Goal: Information Seeking & Learning: Learn about a topic

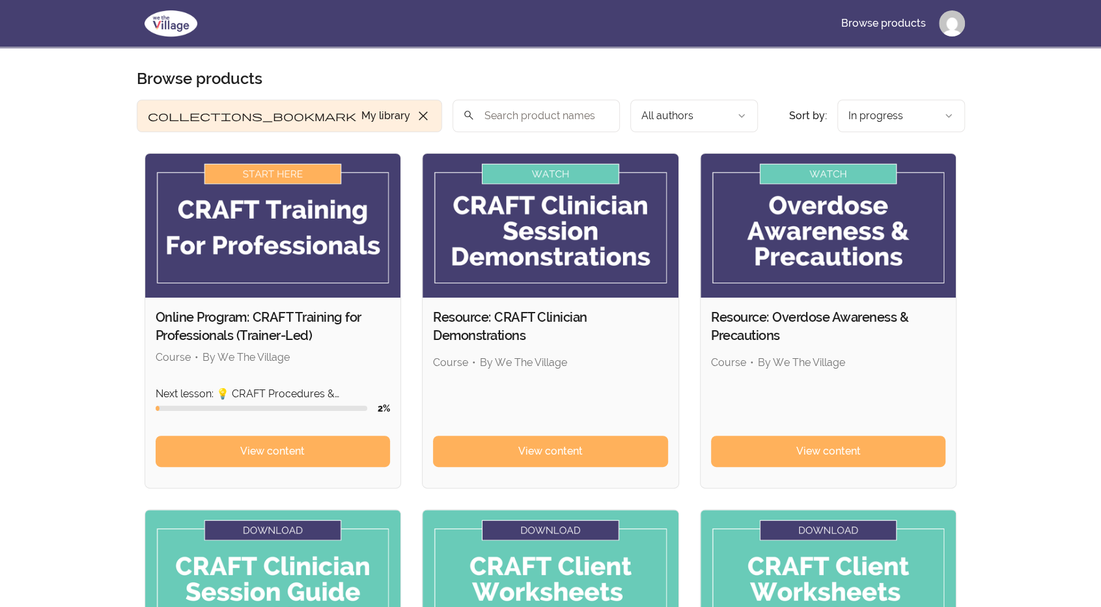
click at [288, 175] on img at bounding box center [273, 226] width 256 height 144
click at [276, 450] on span "View content" at bounding box center [272, 451] width 64 height 16
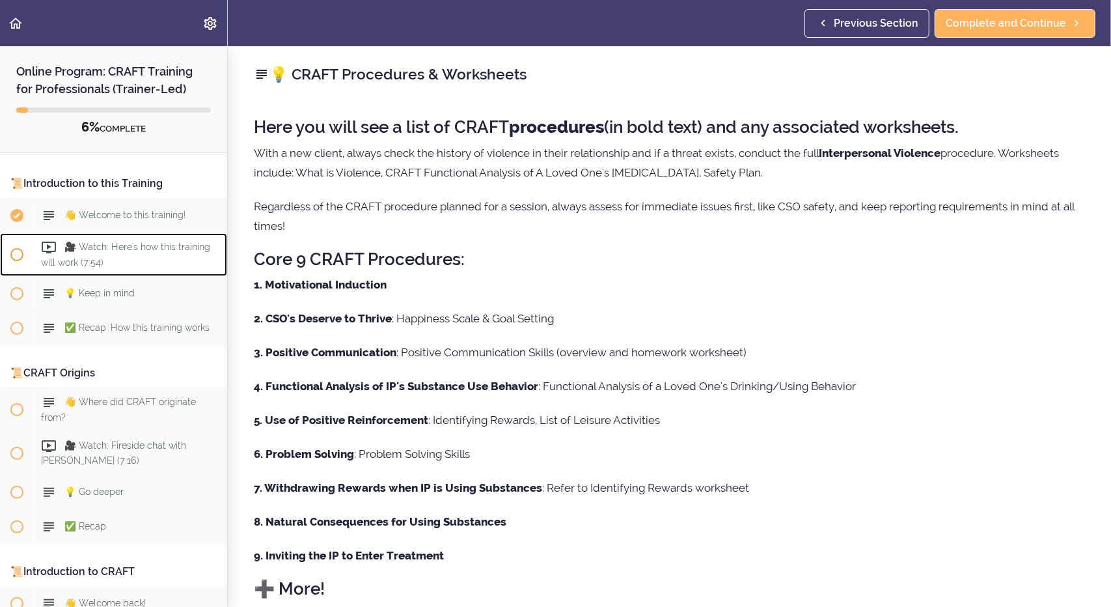
click at [88, 251] on span "🎥 Watch: Here's how this training will work (7:54)" at bounding box center [125, 253] width 169 height 25
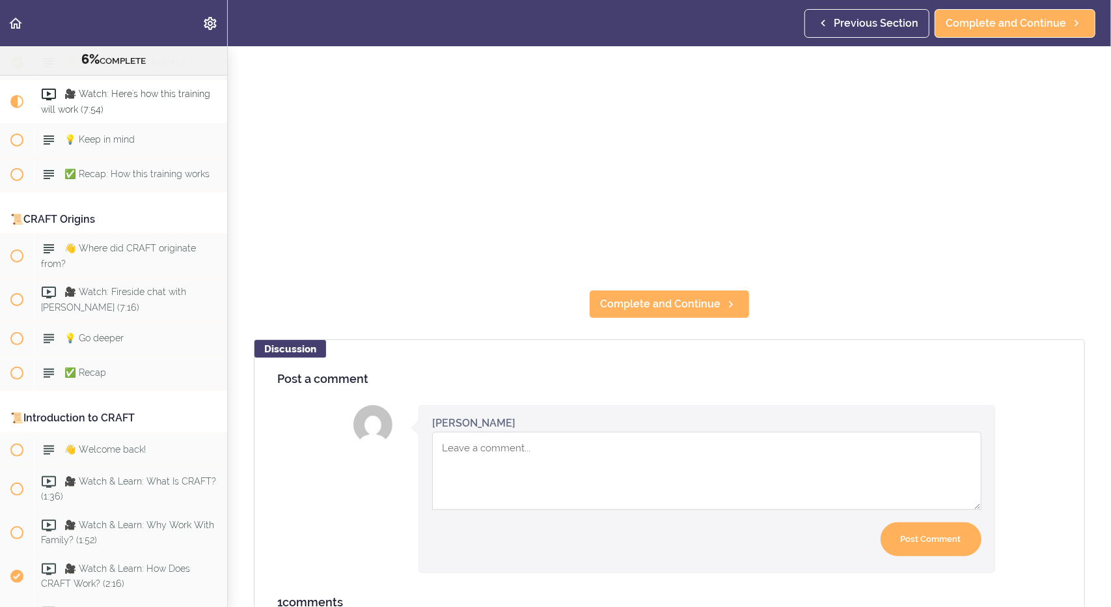
scroll to position [304, 0]
click at [658, 299] on span "Complete and Continue" at bounding box center [660, 304] width 120 height 16
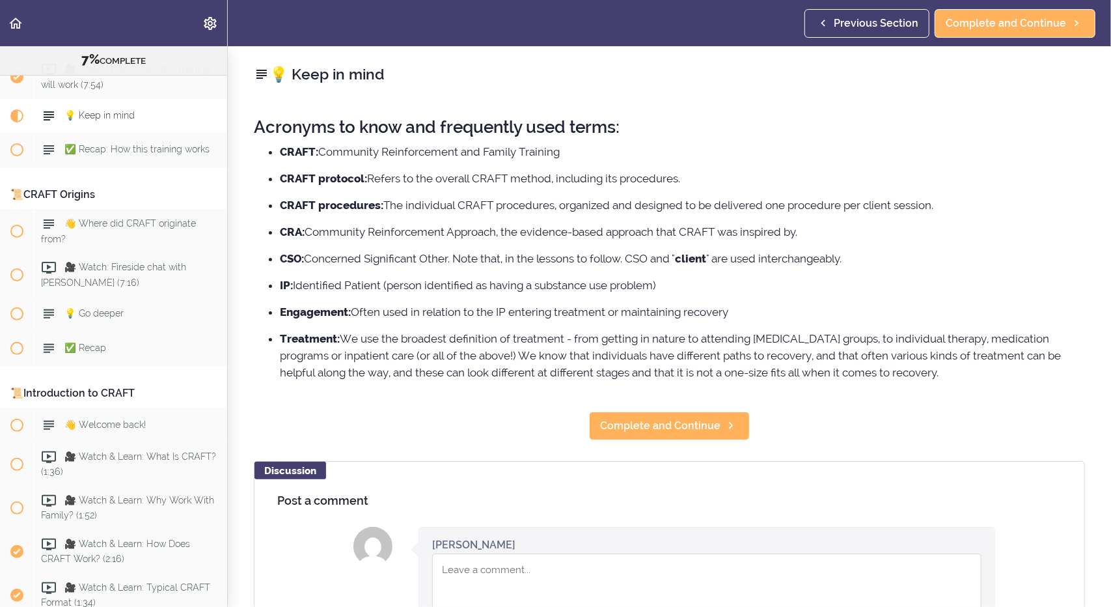
scroll to position [164, 0]
click at [631, 428] on span "Complete and Continue" at bounding box center [660, 426] width 120 height 16
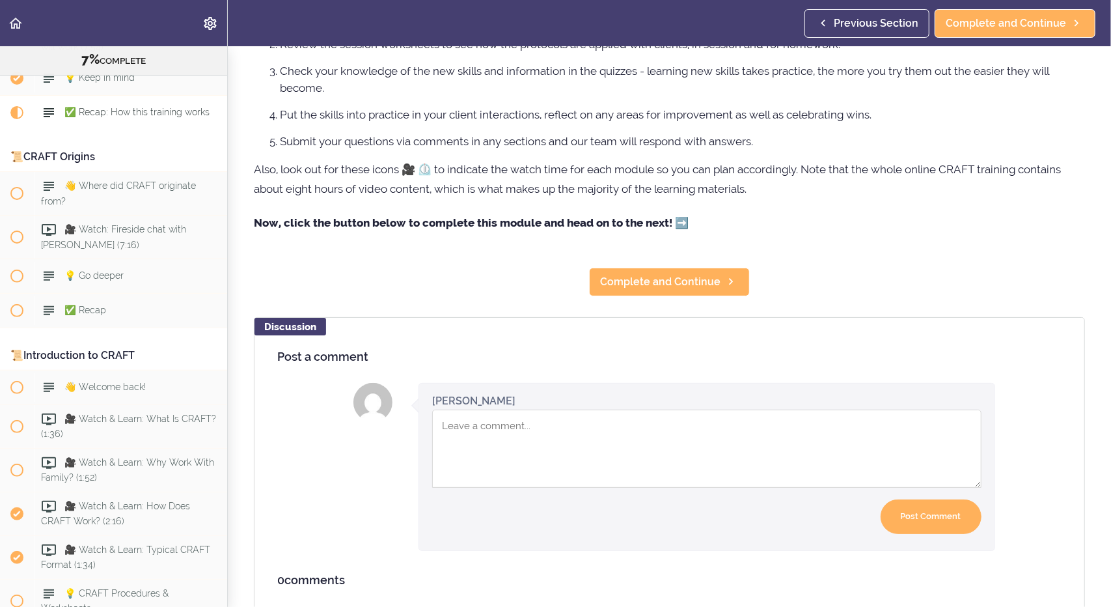
scroll to position [189, 0]
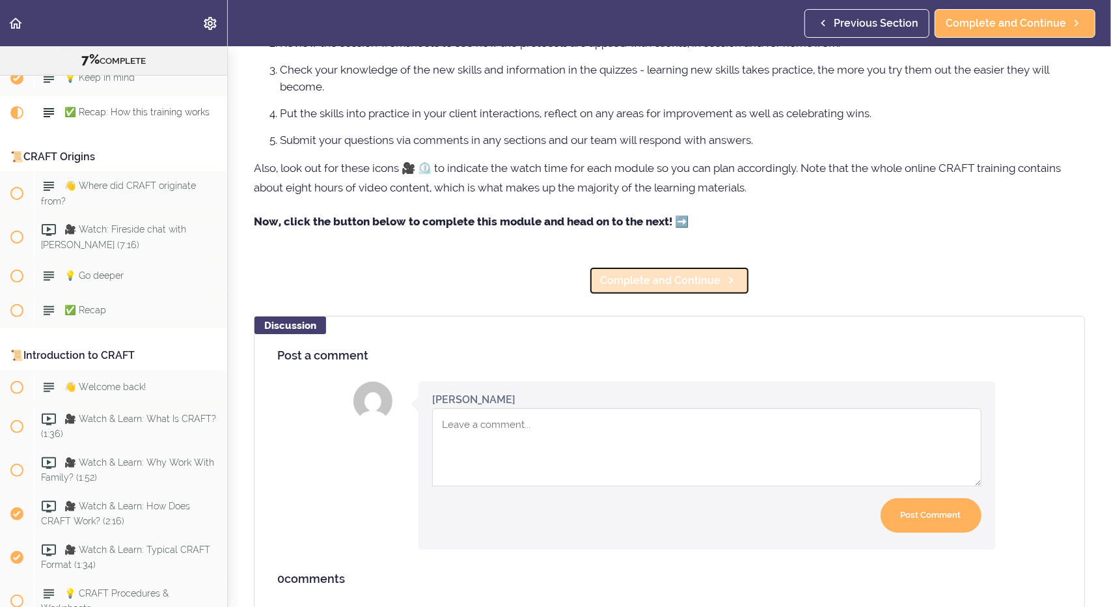
click at [638, 280] on span "Complete and Continue" at bounding box center [660, 281] width 120 height 16
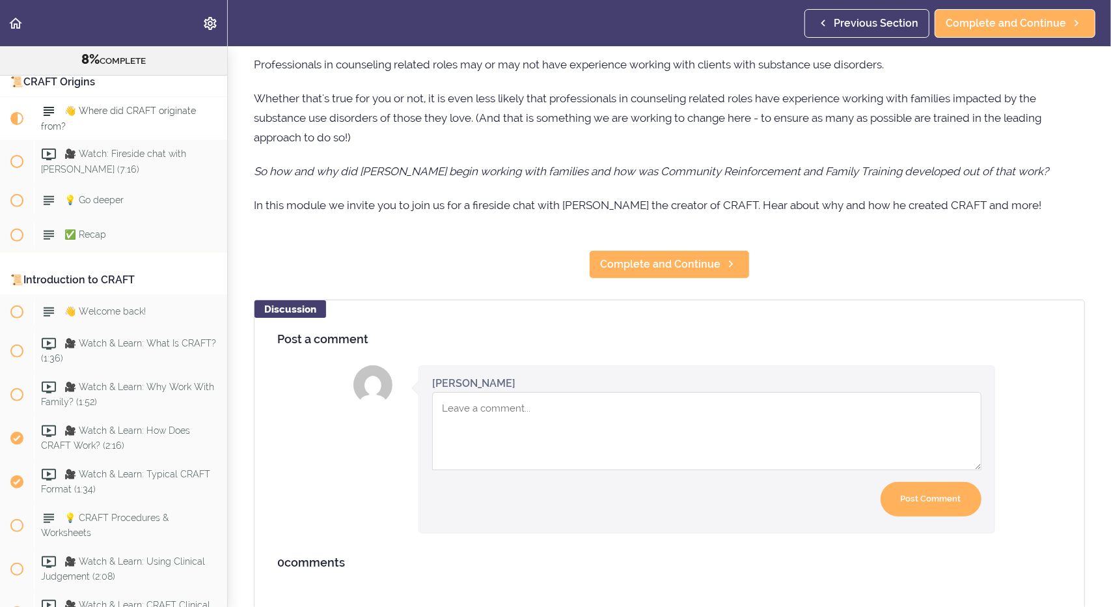
scroll to position [178, 0]
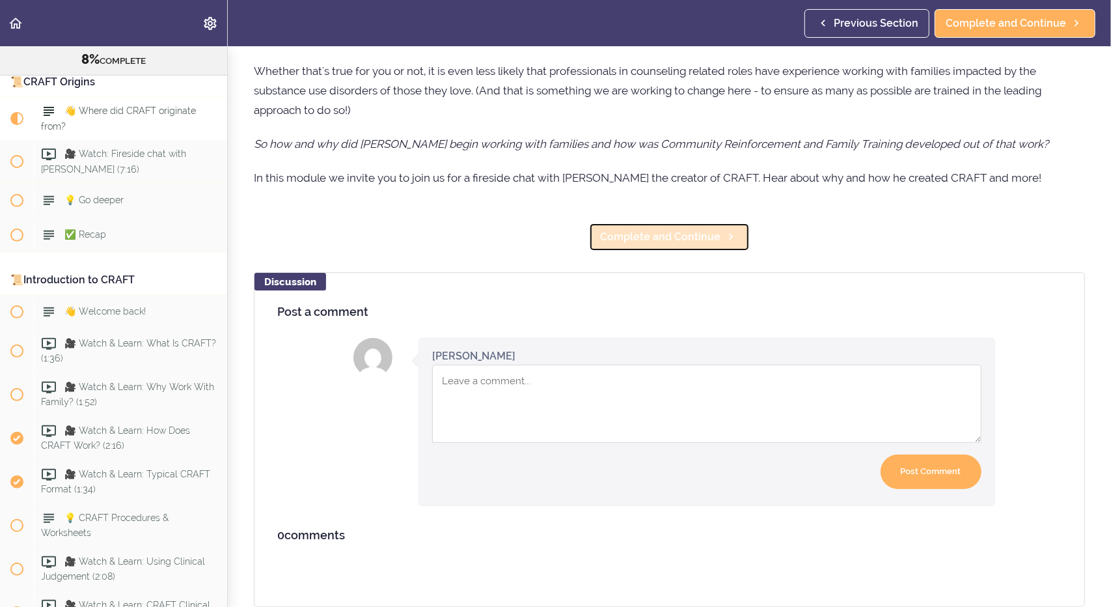
click at [673, 229] on span "Complete and Continue" at bounding box center [660, 237] width 120 height 16
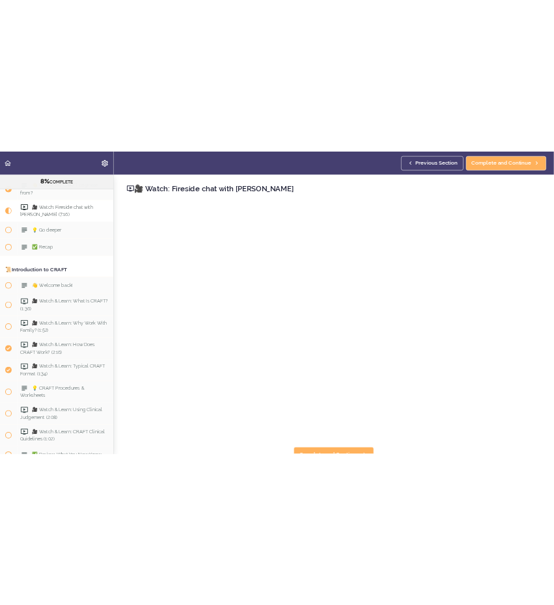
scroll to position [319, 0]
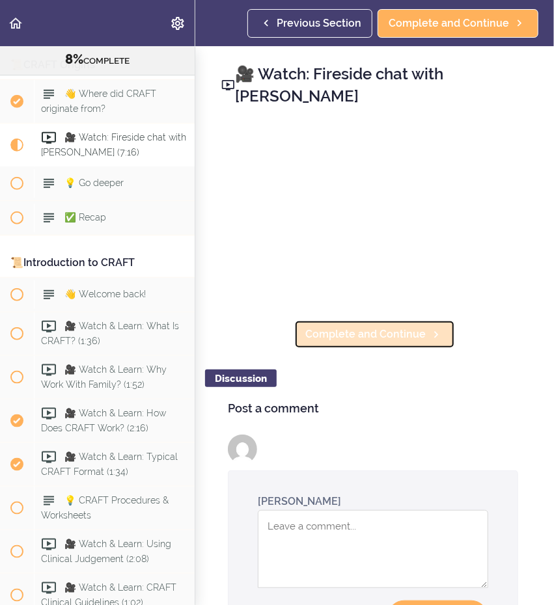
click at [393, 333] on span "Complete and Continue" at bounding box center [365, 335] width 120 height 16
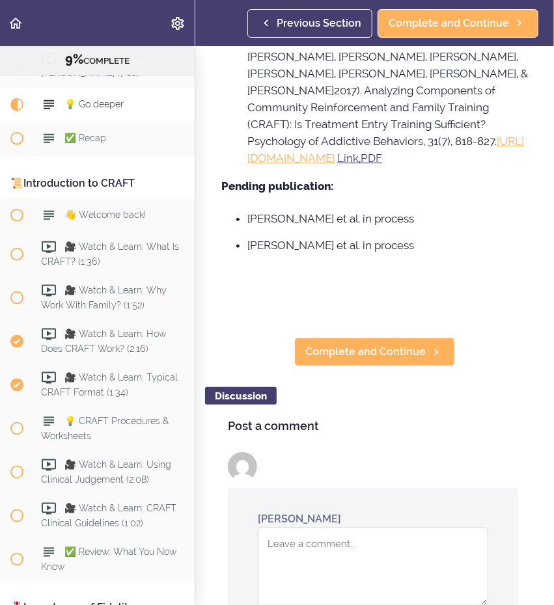
scroll to position [1888, 0]
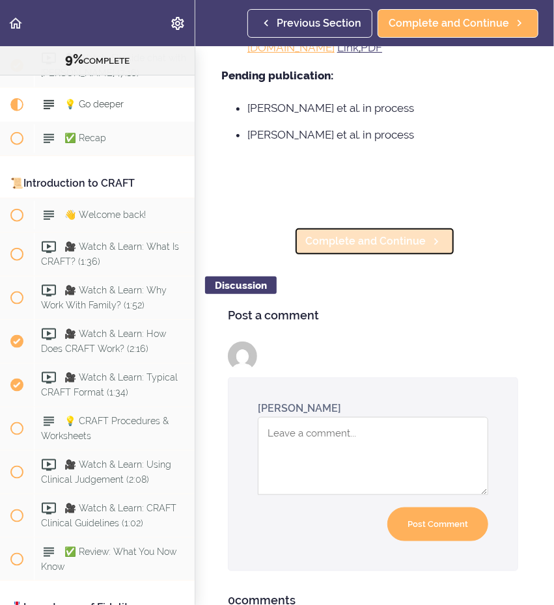
click at [342, 234] on span "Complete and Continue" at bounding box center [365, 242] width 120 height 16
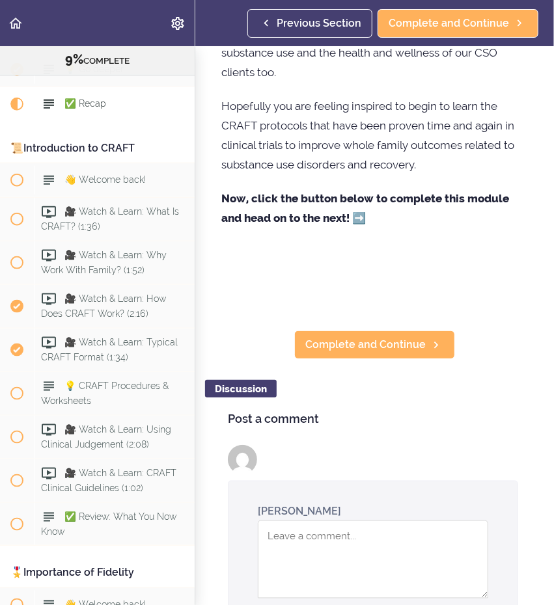
scroll to position [623, 0]
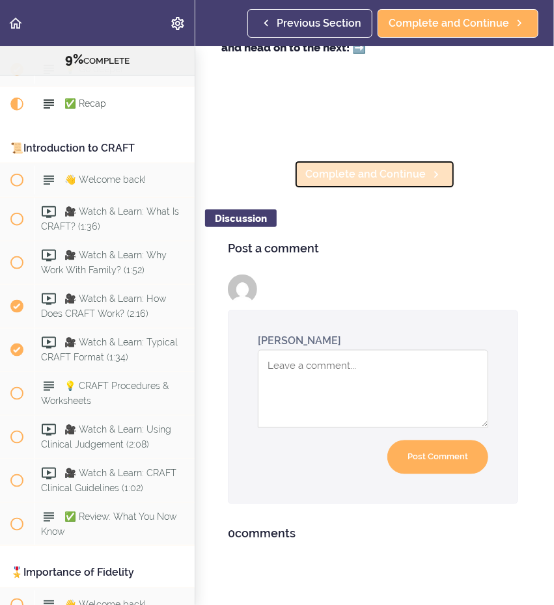
click at [339, 167] on span "Complete and Continue" at bounding box center [365, 175] width 120 height 16
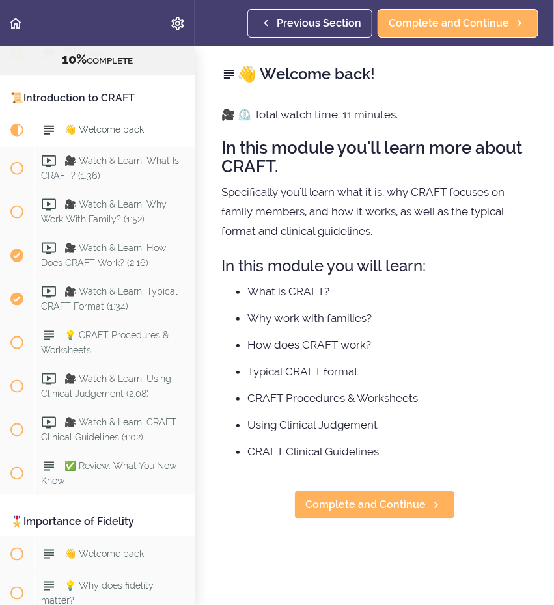
scroll to position [509, 0]
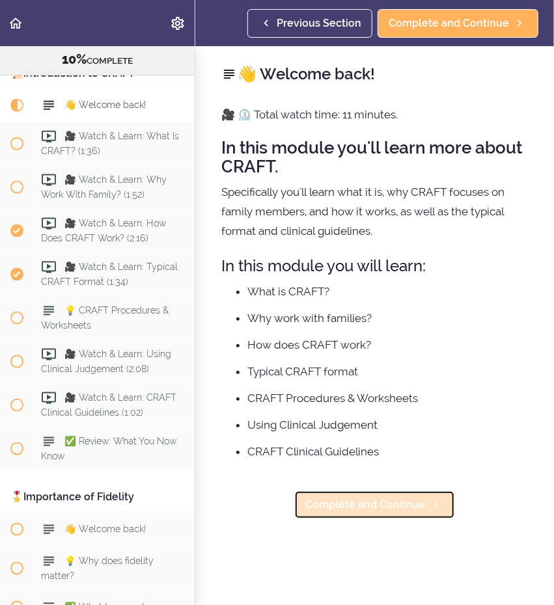
click at [361, 501] on span "Complete and Continue" at bounding box center [365, 505] width 120 height 16
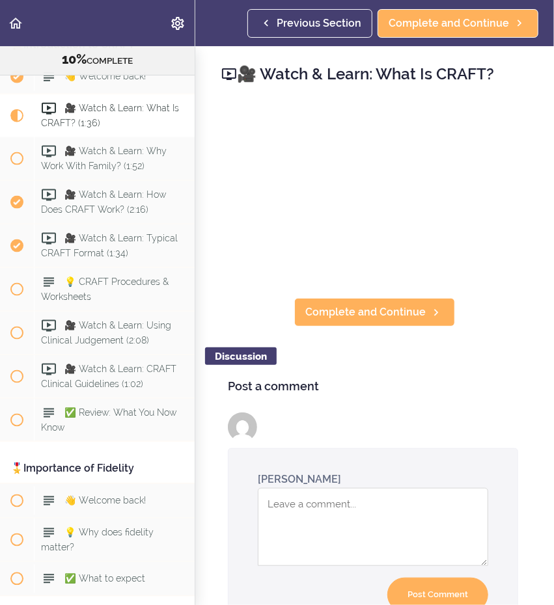
scroll to position [544, 0]
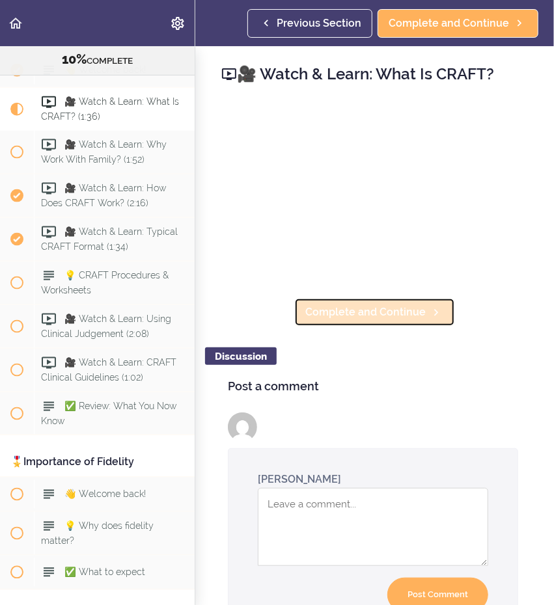
click at [387, 307] on span "Complete and Continue" at bounding box center [365, 313] width 120 height 16
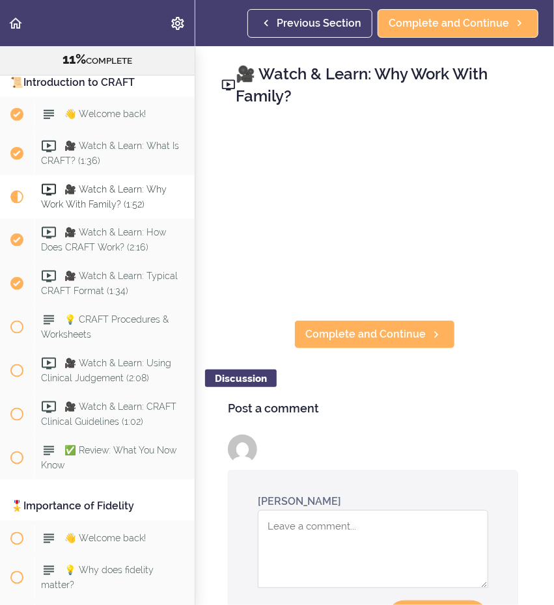
scroll to position [625, 0]
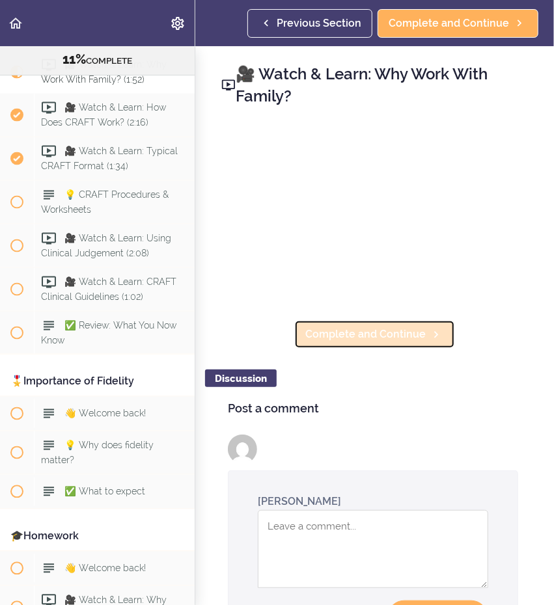
click at [356, 333] on span "Complete and Continue" at bounding box center [365, 335] width 120 height 16
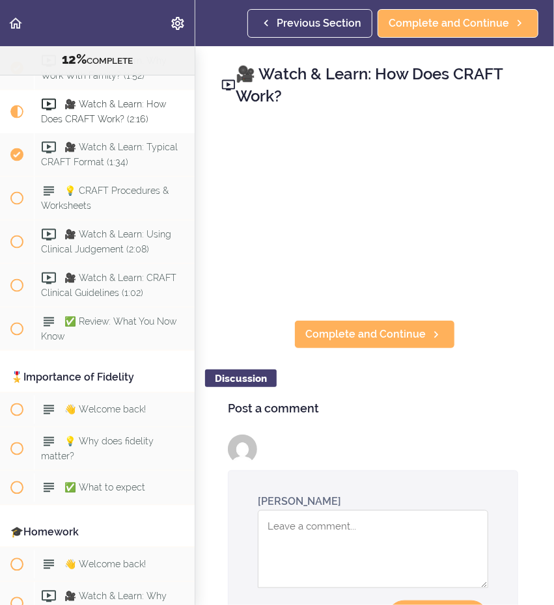
scroll to position [631, 0]
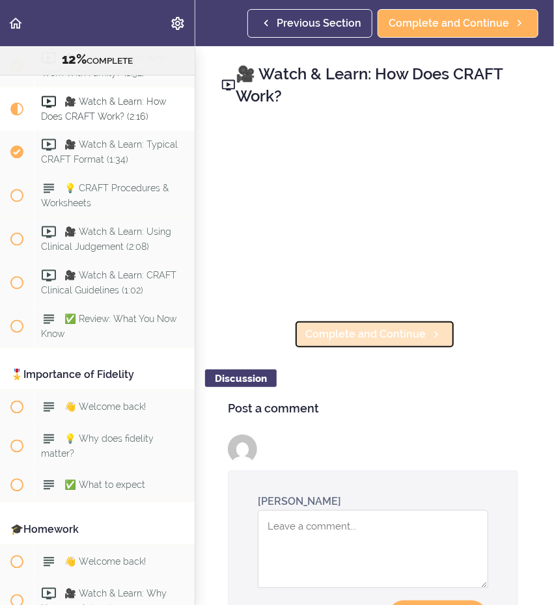
click at [387, 327] on span "Complete and Continue" at bounding box center [365, 335] width 120 height 16
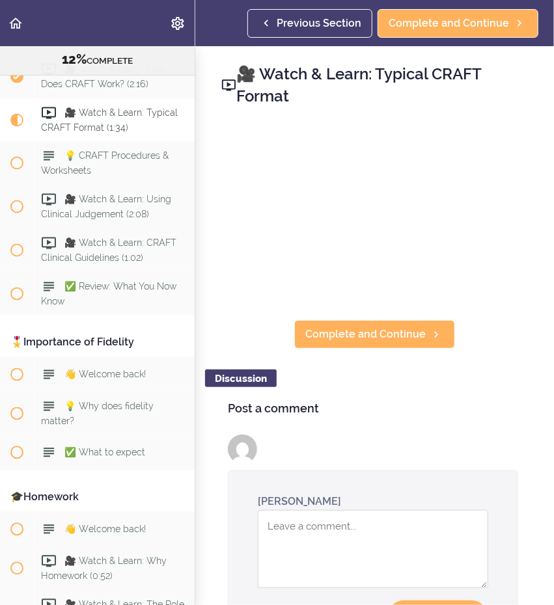
scroll to position [674, 0]
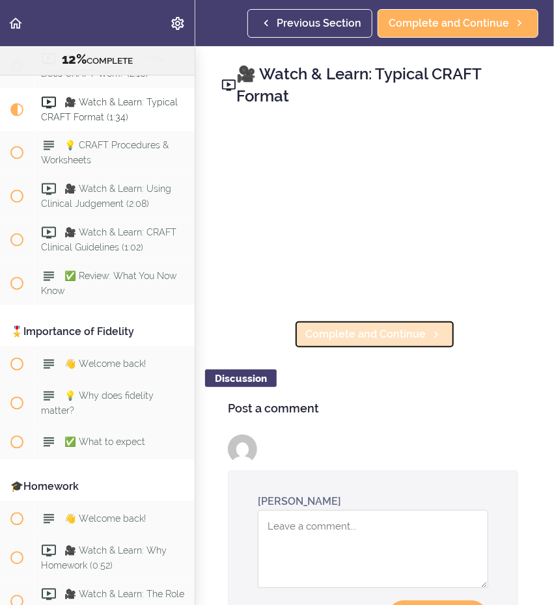
click at [365, 330] on span "Complete and Continue" at bounding box center [365, 335] width 120 height 16
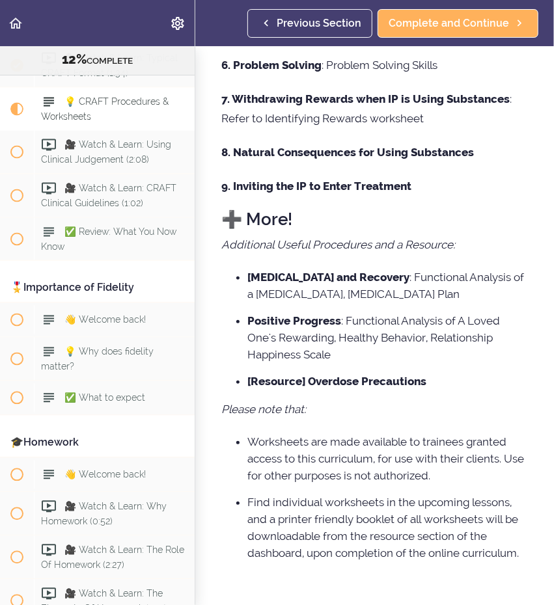
scroll to position [698, 0]
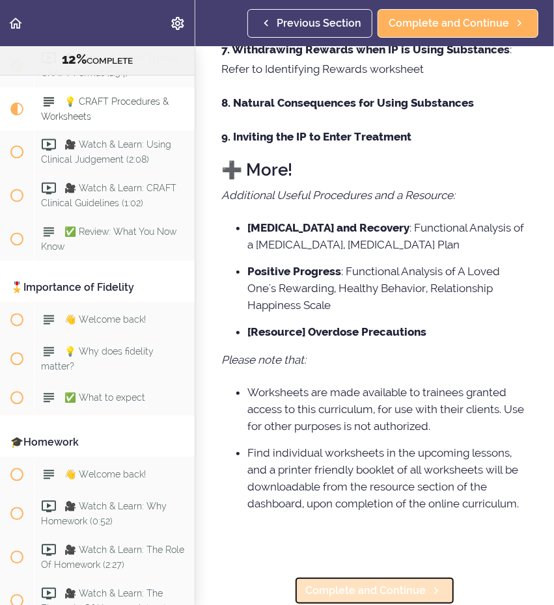
click at [350, 583] on span "Complete and Continue" at bounding box center [365, 591] width 120 height 16
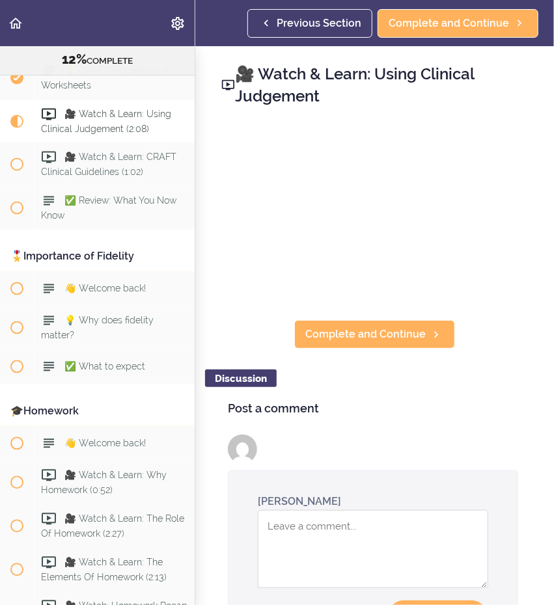
scroll to position [762, 0]
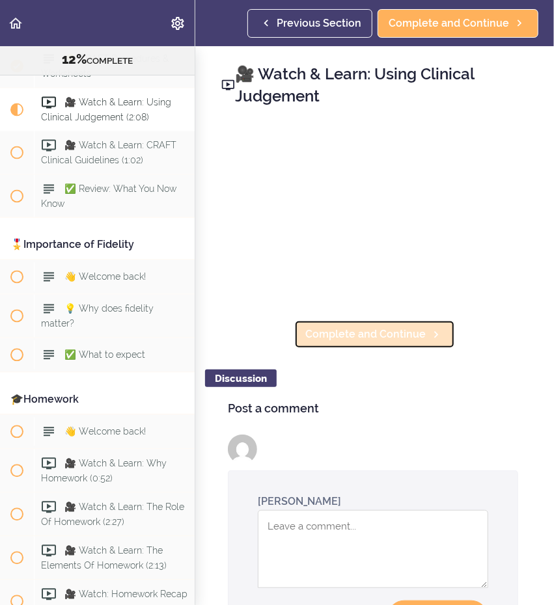
click at [417, 335] on span "Complete and Continue" at bounding box center [365, 335] width 120 height 16
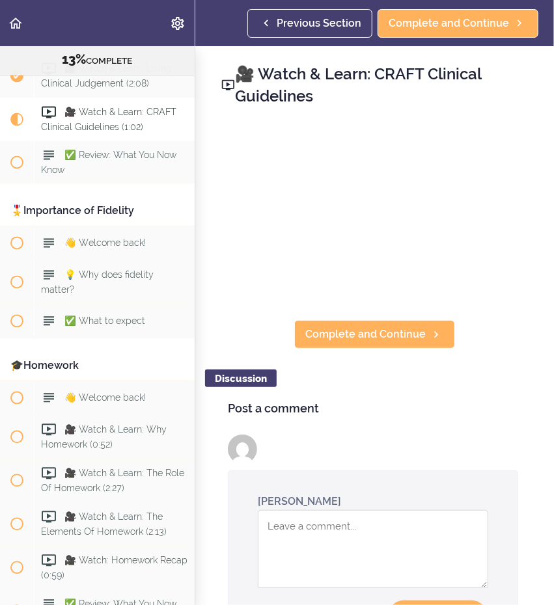
scroll to position [806, 0]
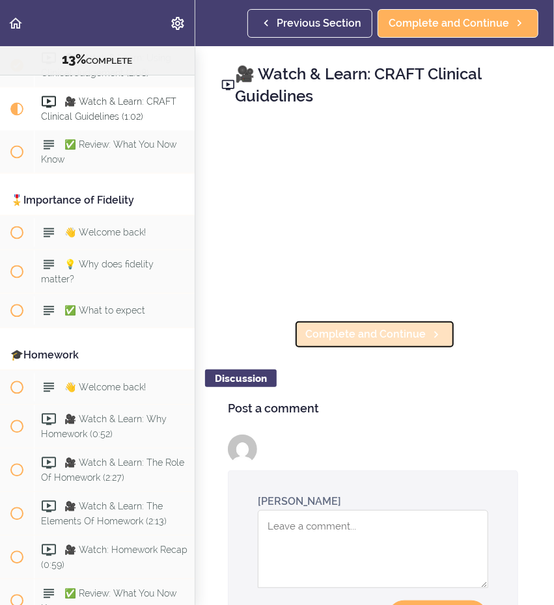
click at [406, 327] on span "Complete and Continue" at bounding box center [365, 335] width 120 height 16
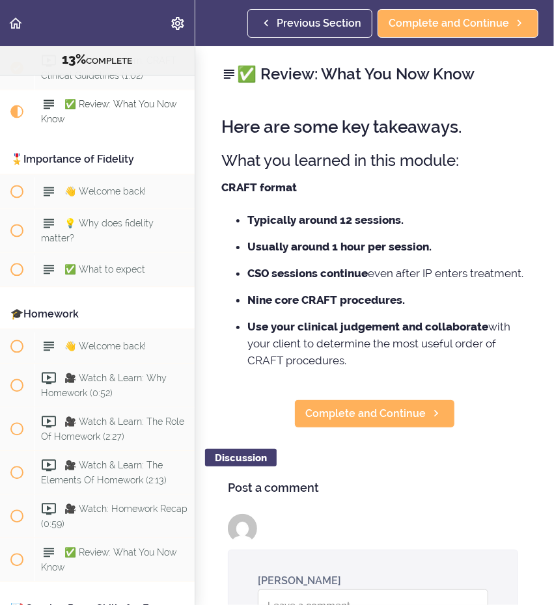
scroll to position [849, 0]
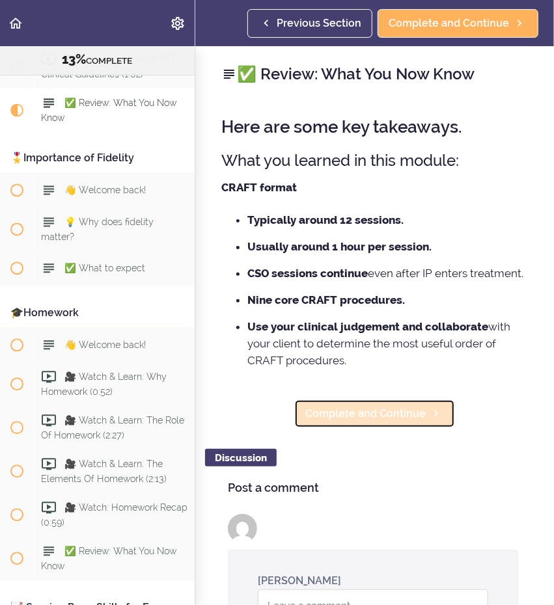
click at [355, 422] on span "Complete and Continue" at bounding box center [365, 414] width 120 height 16
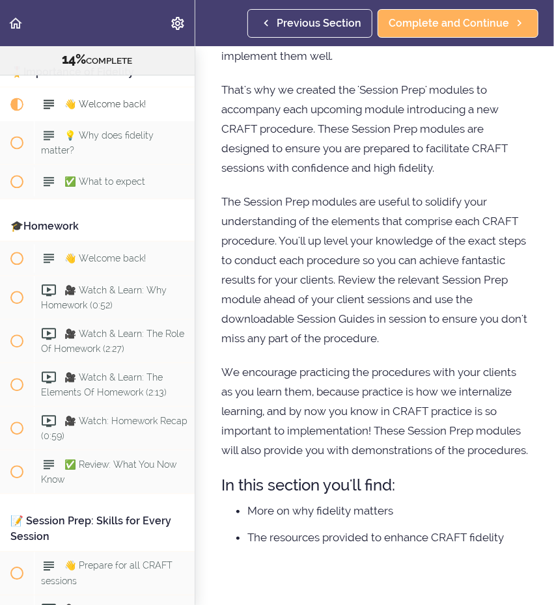
scroll to position [218, 0]
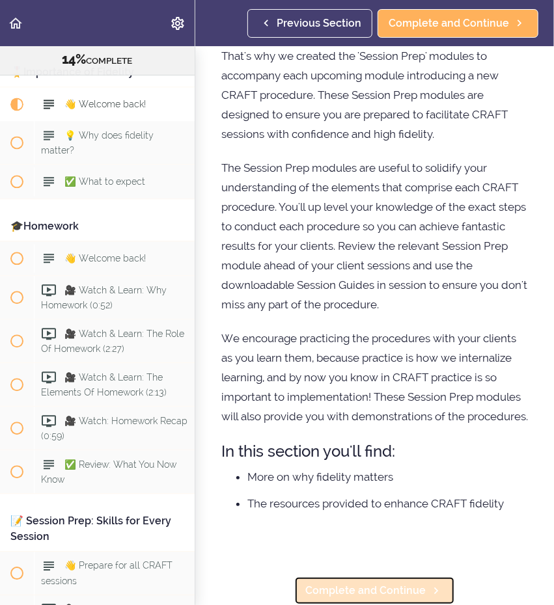
click at [357, 583] on span "Complete and Continue" at bounding box center [365, 591] width 120 height 16
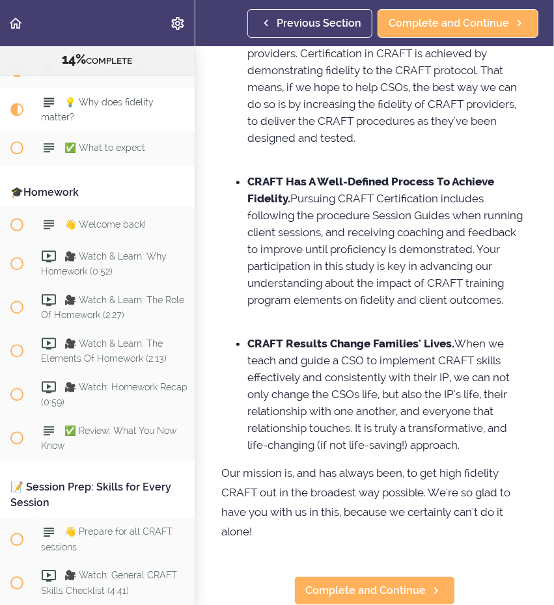
scroll to position [473, 0]
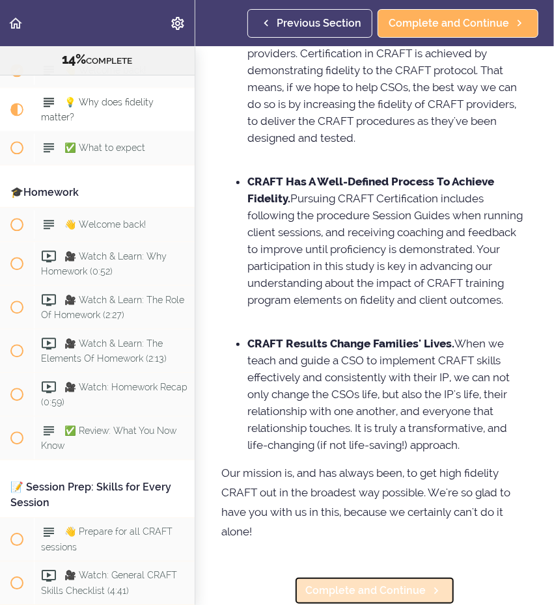
click at [341, 583] on span "Complete and Continue" at bounding box center [365, 591] width 120 height 16
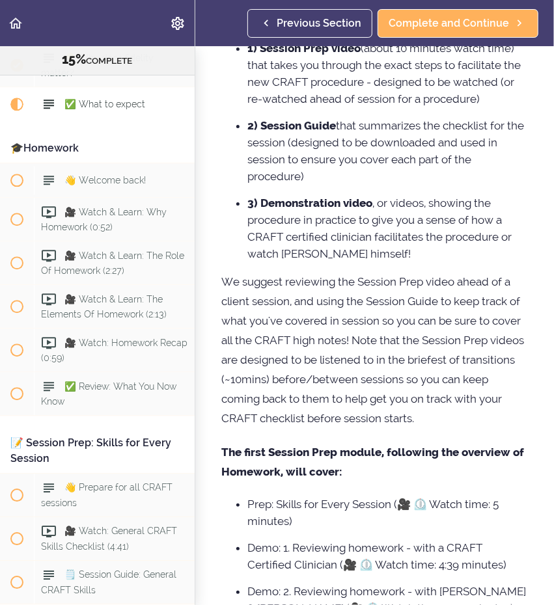
scroll to position [434, 0]
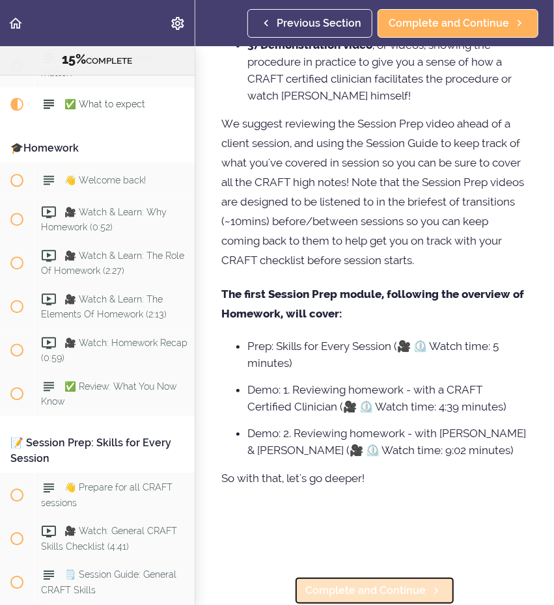
click at [383, 583] on span "Complete and Continue" at bounding box center [365, 591] width 120 height 16
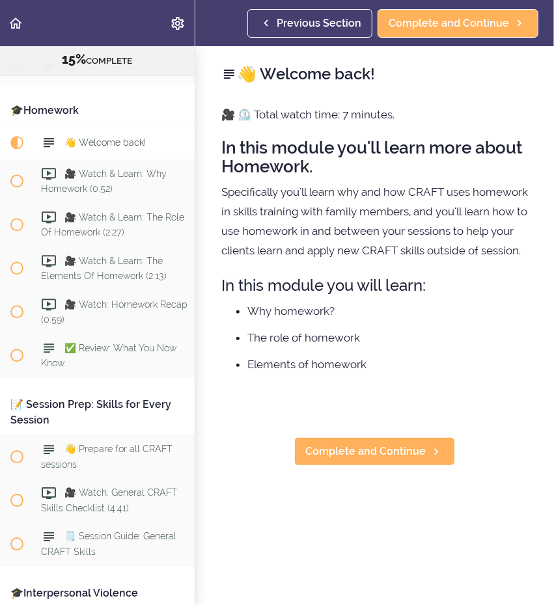
scroll to position [1088, 0]
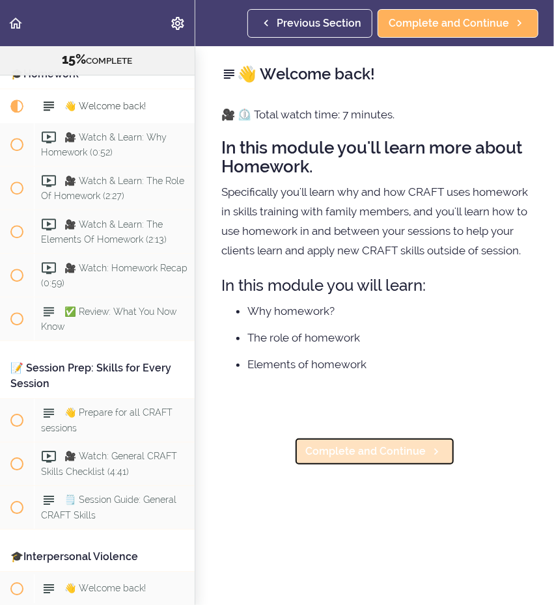
click at [338, 460] on span "Complete and Continue" at bounding box center [365, 452] width 120 height 16
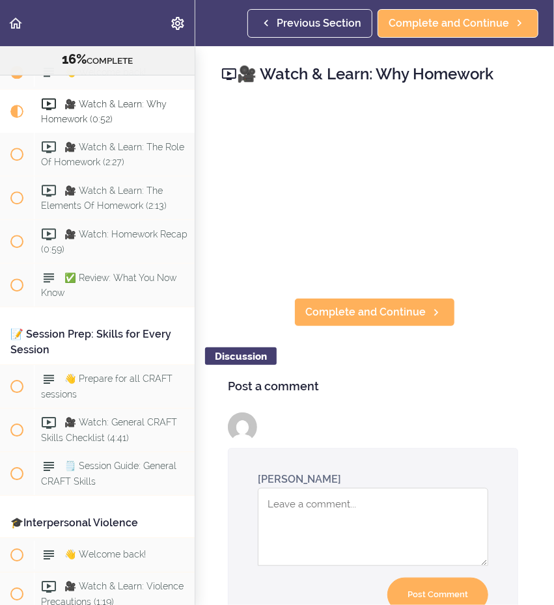
scroll to position [1123, 0]
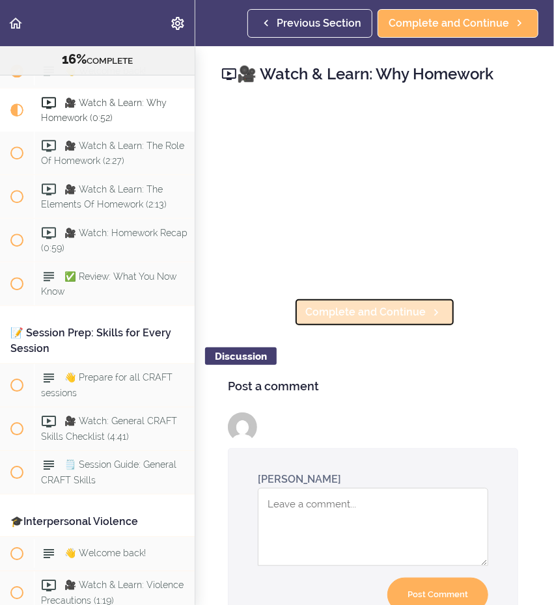
click at [353, 305] on span "Complete and Continue" at bounding box center [365, 313] width 120 height 16
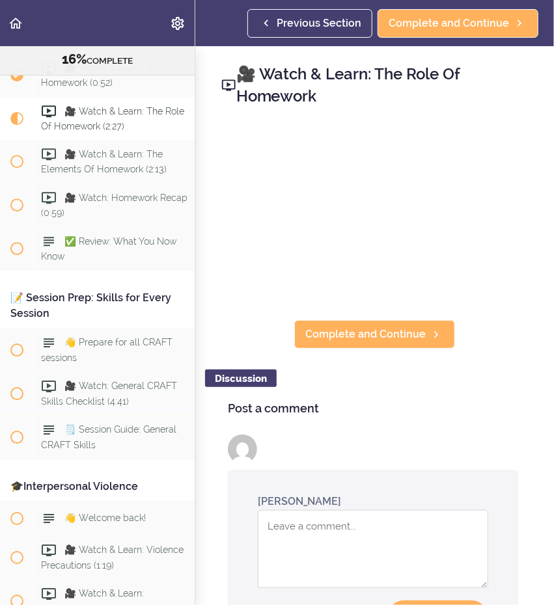
scroll to position [1166, 0]
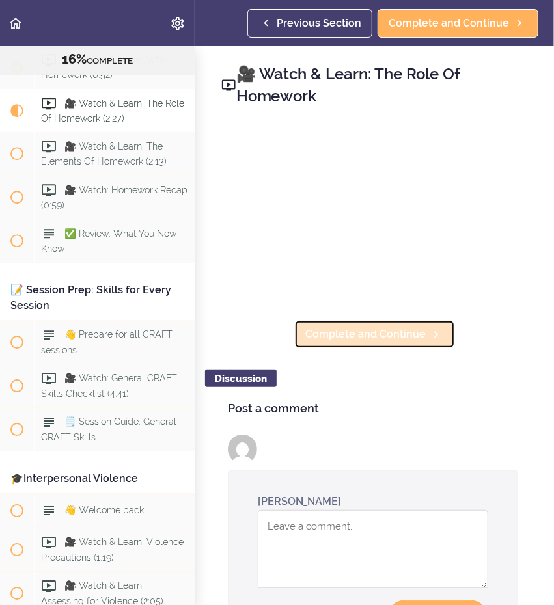
click at [328, 337] on link "Complete and Continue" at bounding box center [374, 334] width 161 height 29
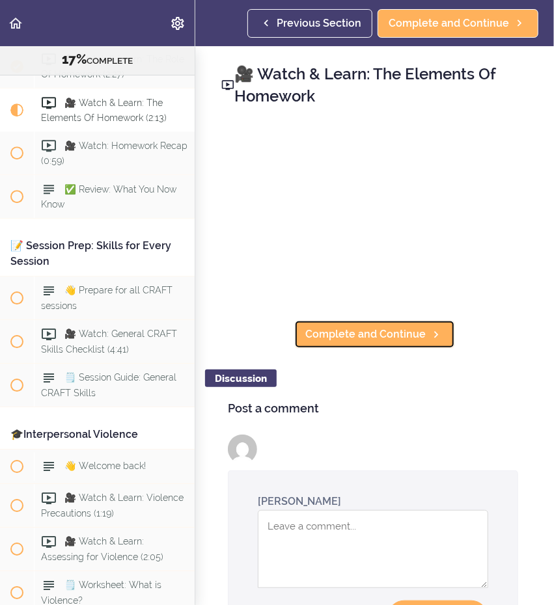
click at [328, 337] on link "Complete and Continue" at bounding box center [374, 334] width 161 height 29
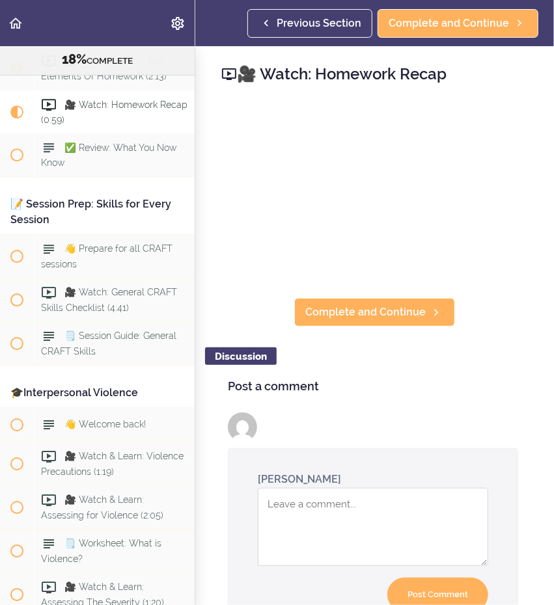
scroll to position [1254, 0]
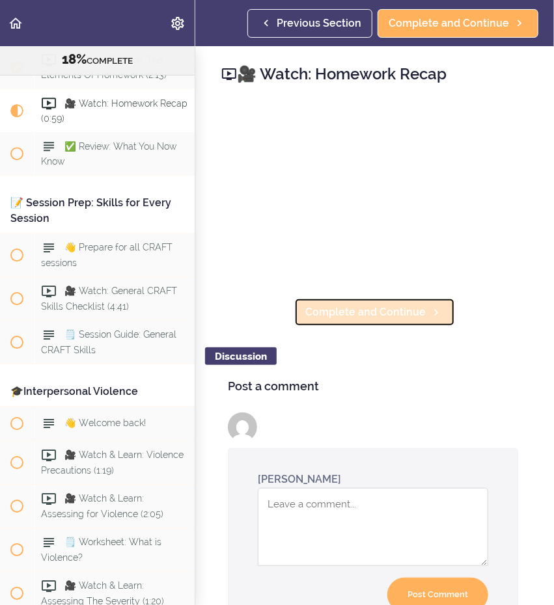
click at [364, 306] on span "Complete and Continue" at bounding box center [365, 313] width 120 height 16
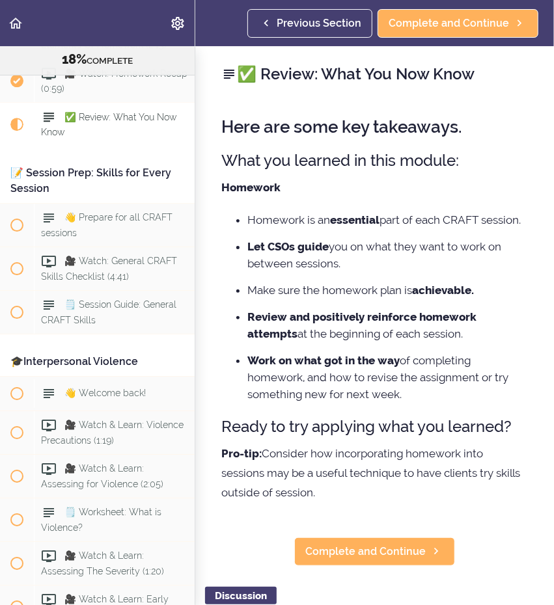
scroll to position [1298, 0]
